Goal: Find specific page/section: Find specific page/section

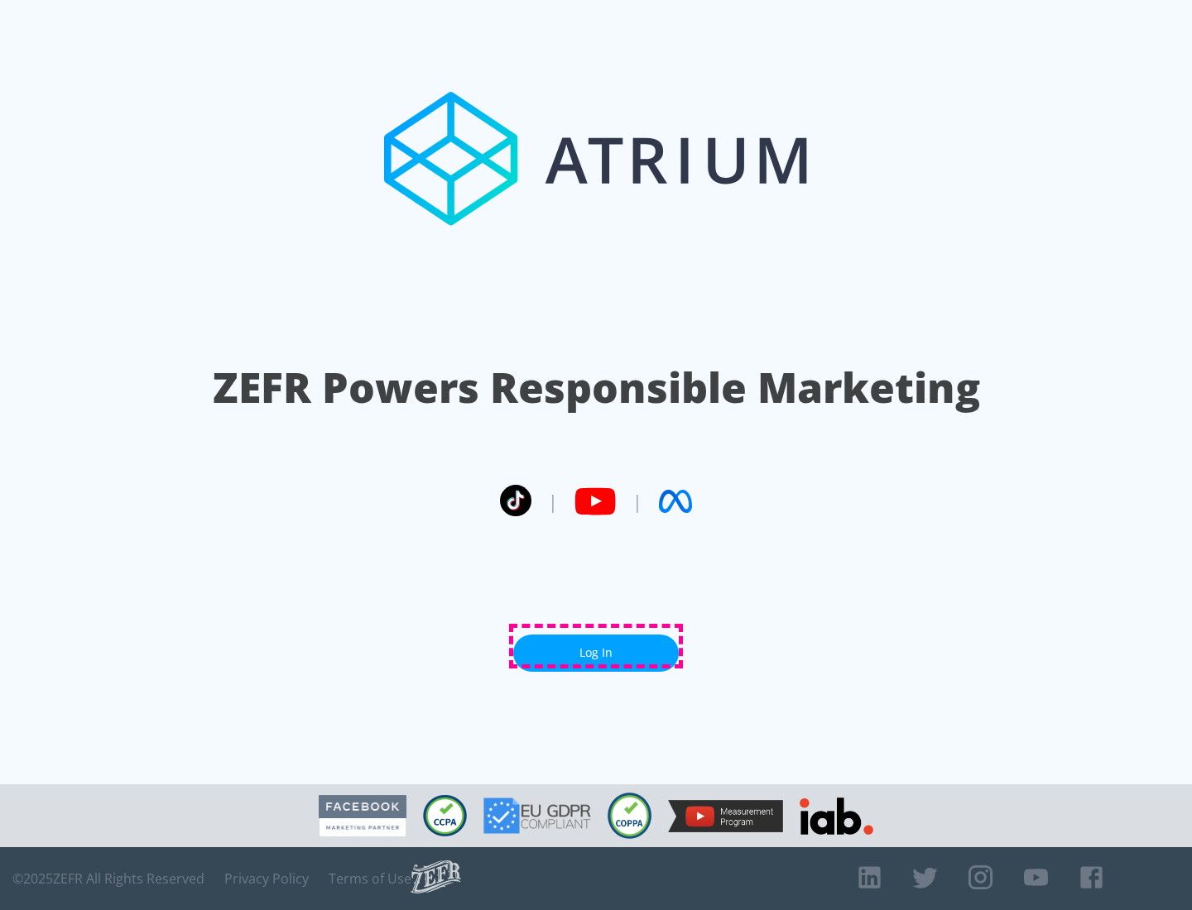
click at [596, 646] on link "Log In" at bounding box center [596, 653] width 166 height 37
